Goal: Share content: Share content

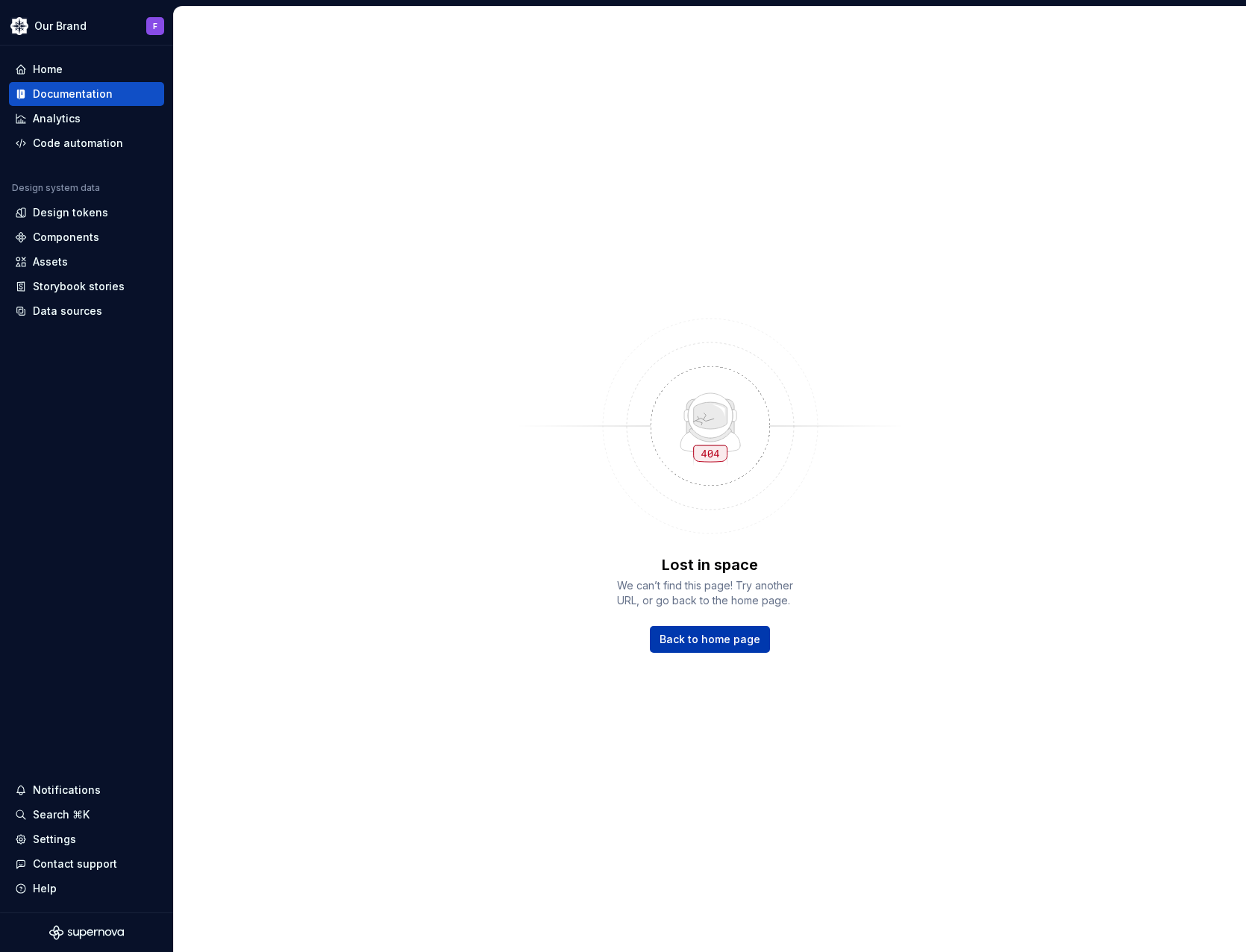
click at [711, 639] on span "Back to home page" at bounding box center [709, 639] width 100 height 15
click at [54, 71] on div "Home" at bounding box center [48, 70] width 30 height 15
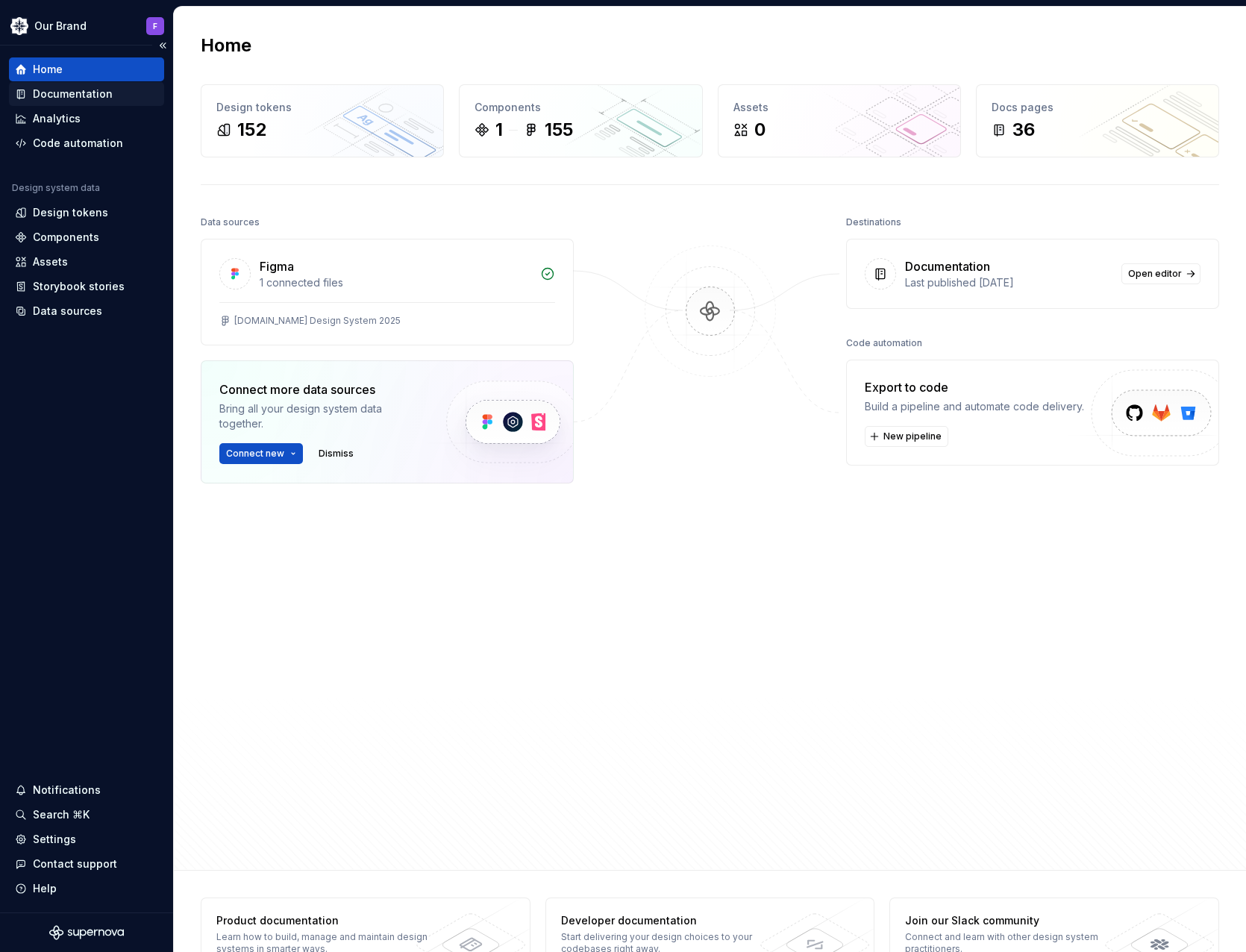
click at [84, 93] on div "Documentation" at bounding box center [73, 94] width 80 height 15
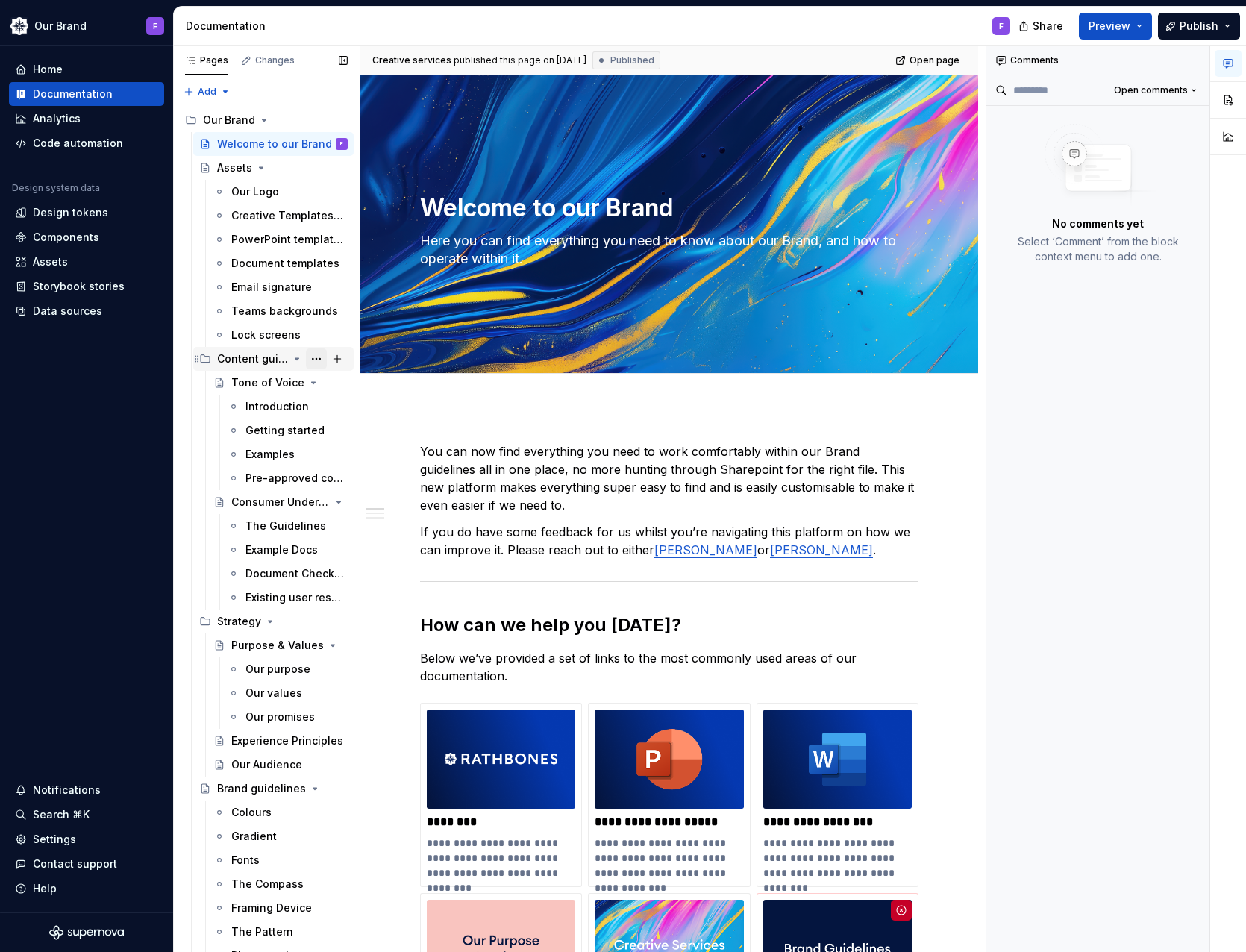
click at [310, 362] on button "Page tree" at bounding box center [315, 359] width 21 height 21
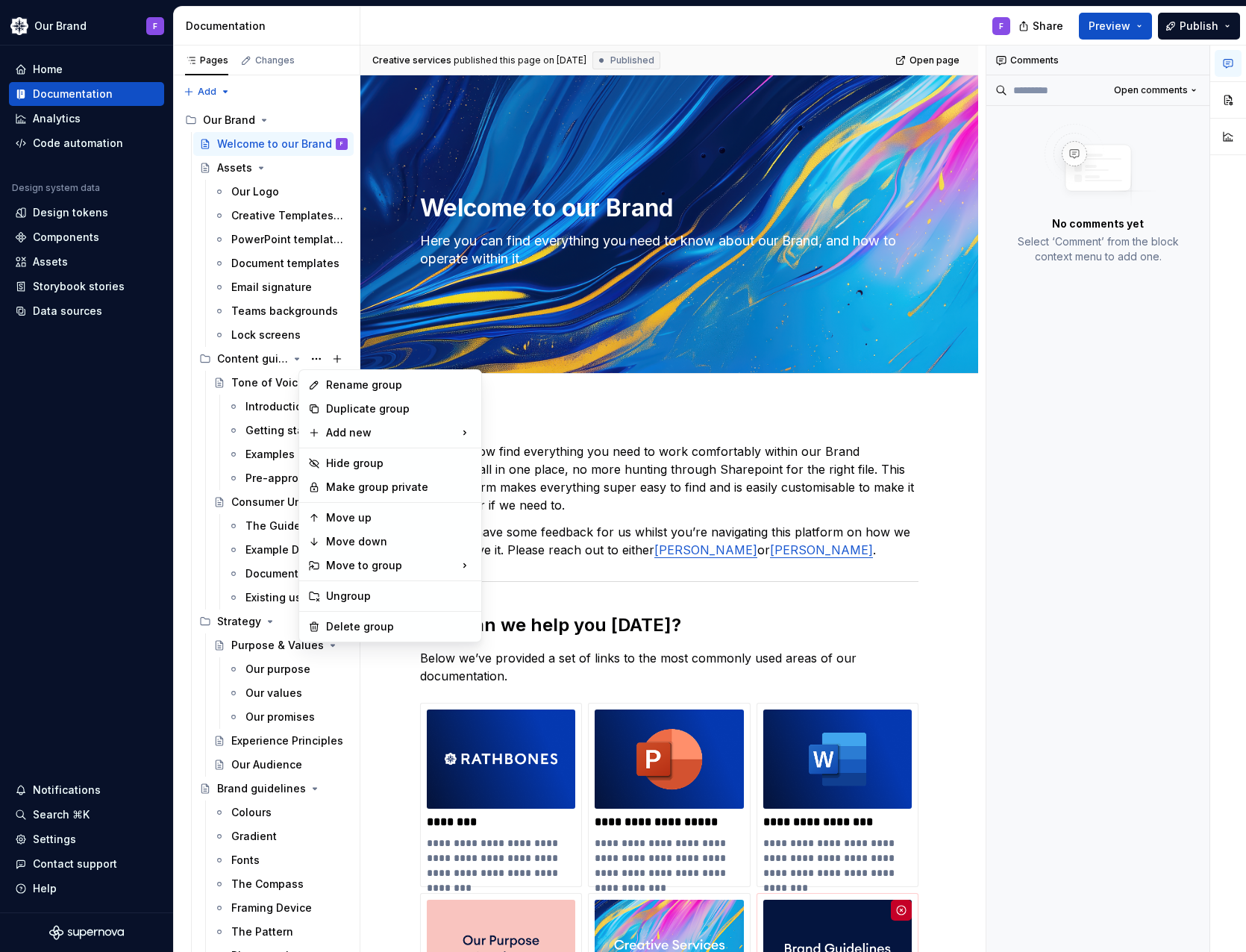
click at [1043, 26] on html "Our Brand F Home Documentation Analytics Code automation Design system data Des…" at bounding box center [623, 476] width 1246 height 952
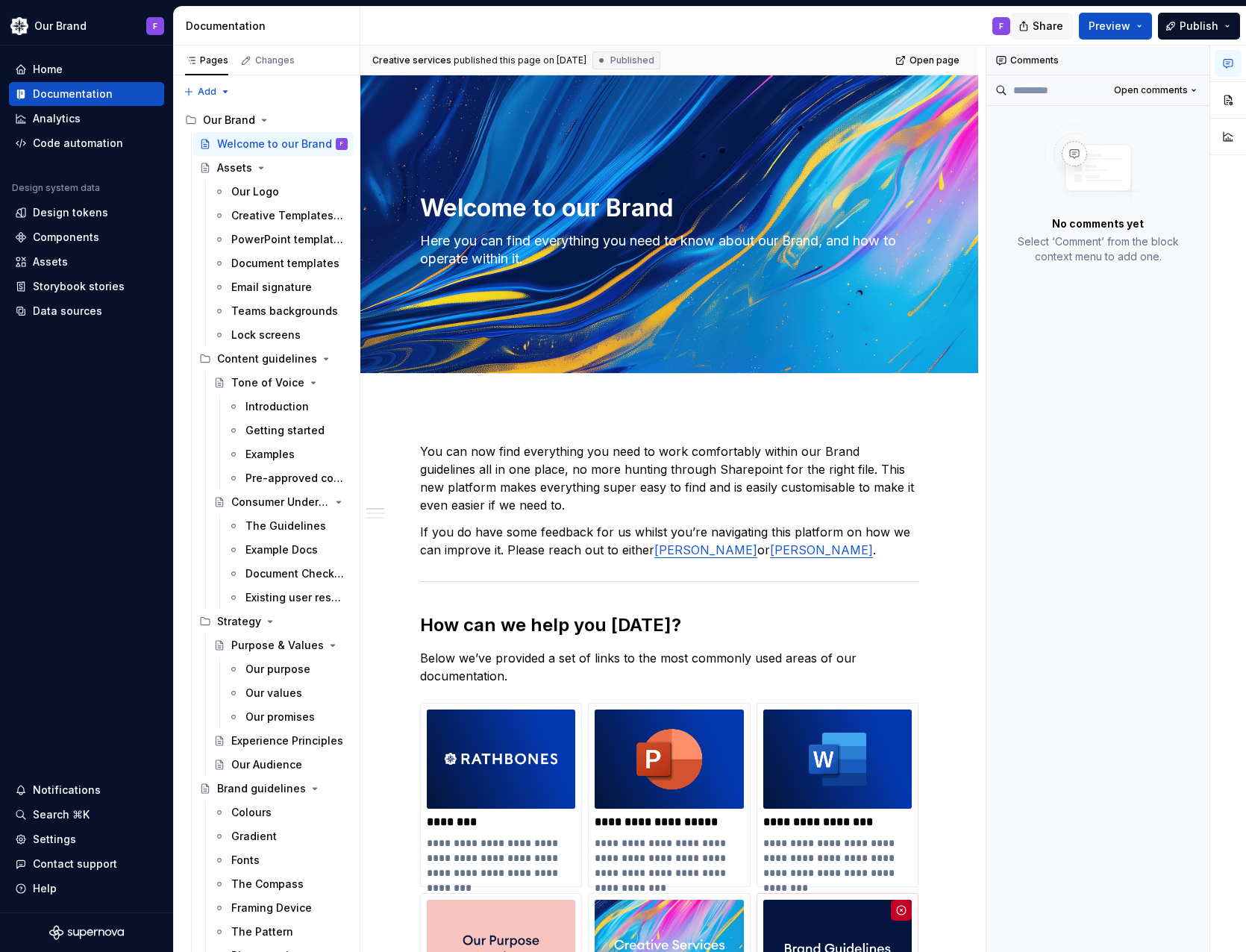
click at [1048, 26] on span "Share" at bounding box center [1048, 26] width 31 height 15
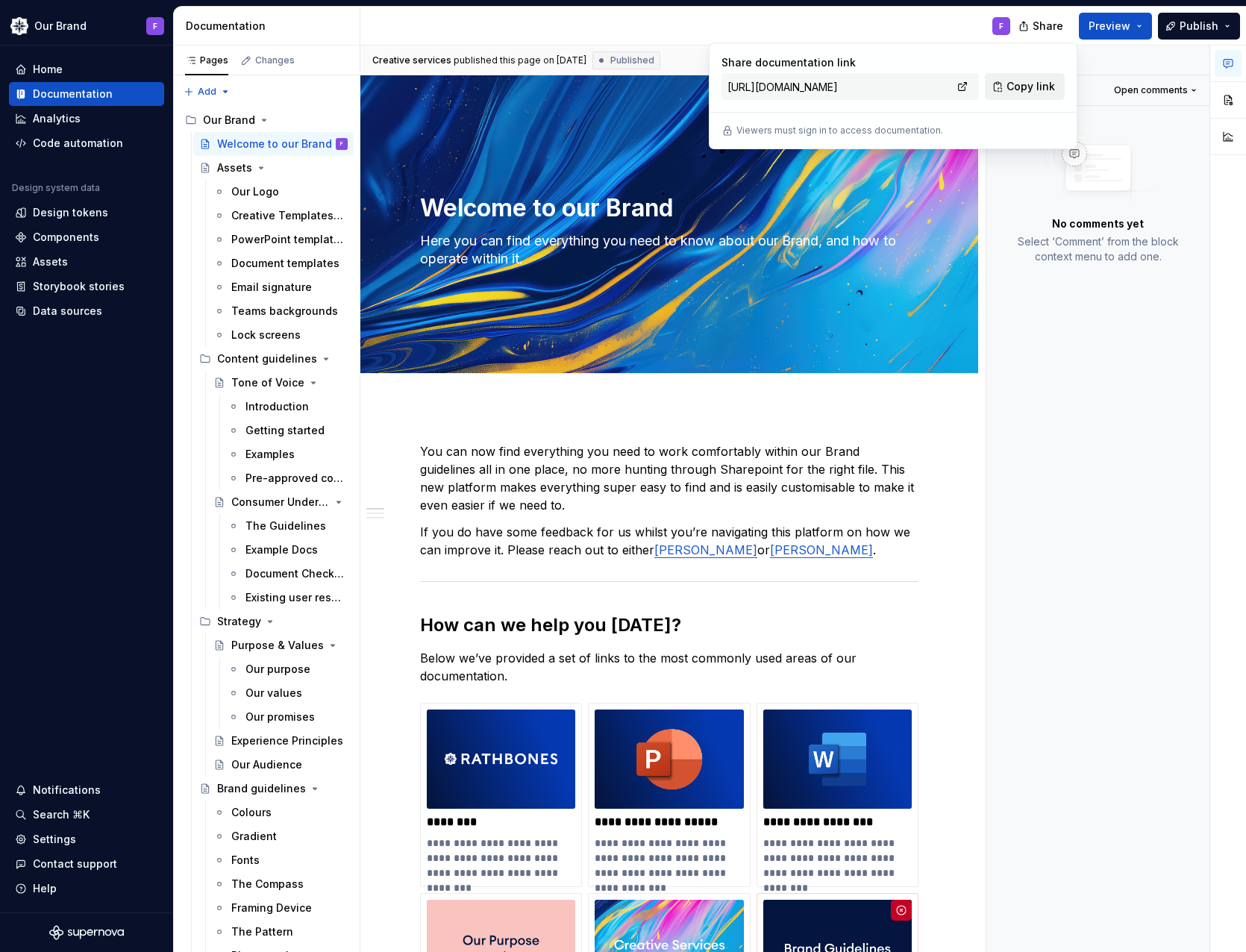
click at [1031, 86] on span "Copy link" at bounding box center [1030, 86] width 48 height 15
type textarea "*"
